Goal: Transaction & Acquisition: Purchase product/service

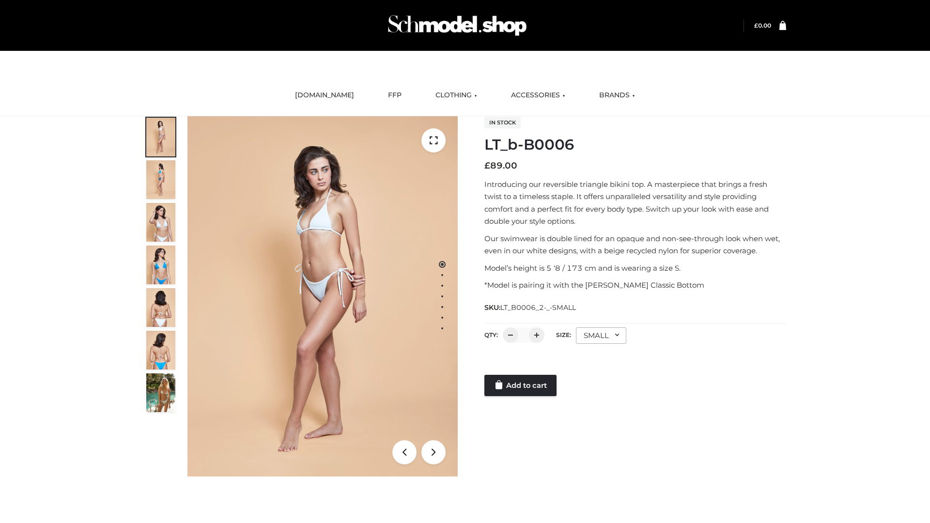
click at [521, 386] on link "Add to cart" at bounding box center [521, 385] width 72 height 21
